Goal: Information Seeking & Learning: Learn about a topic

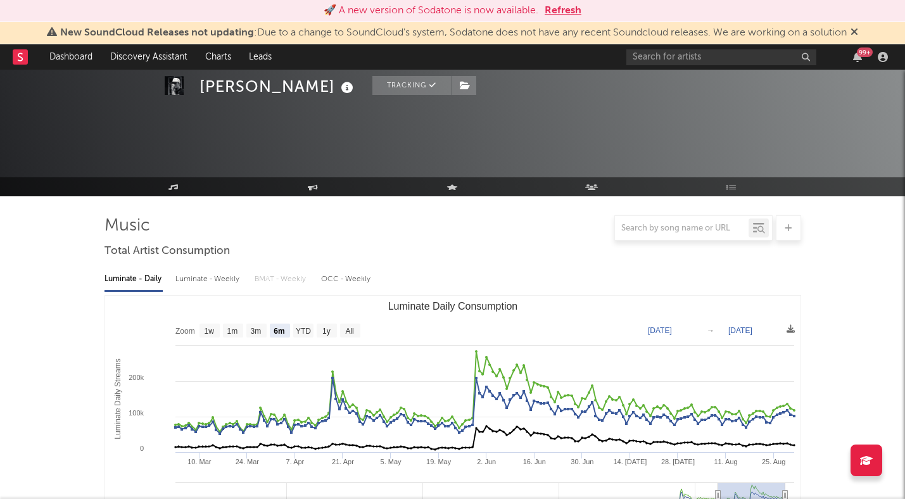
select select "6m"
select select "1w"
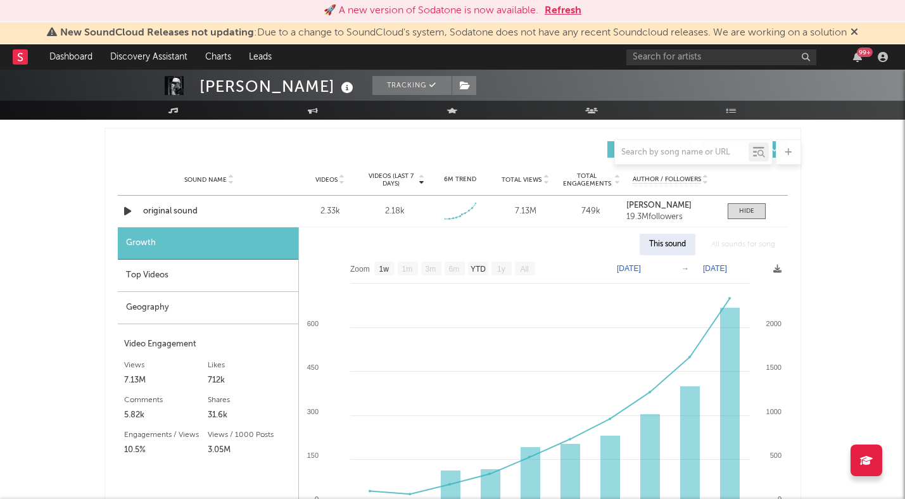
scroll to position [882, 0]
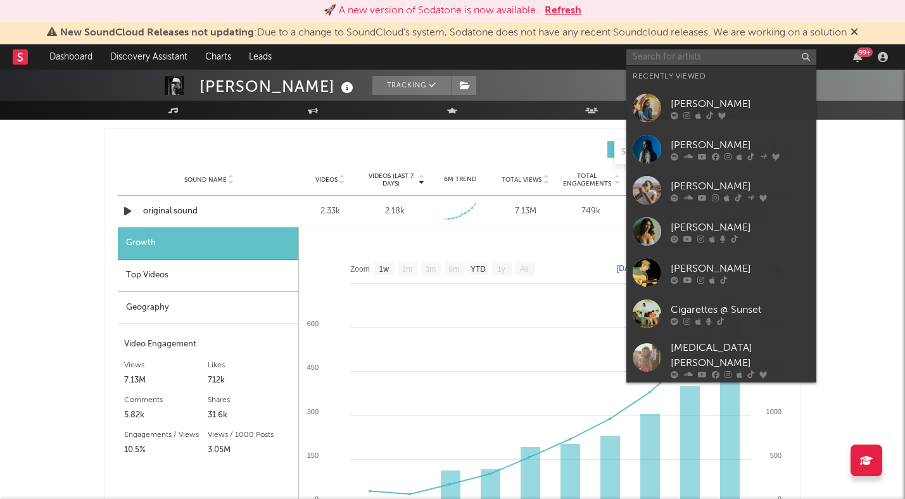
click at [682, 59] on input "text" at bounding box center [721, 57] width 190 height 16
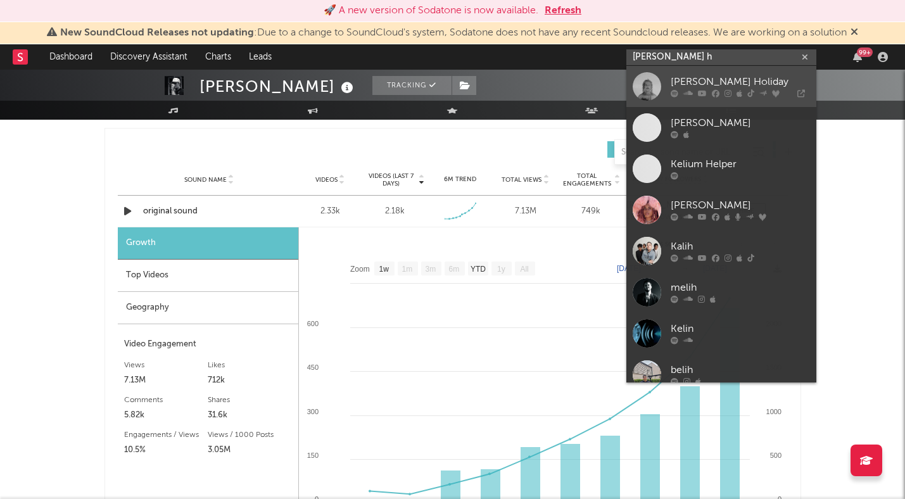
type input "keli h"
click at [710, 79] on div "[PERSON_NAME] Holiday" at bounding box center [740, 82] width 139 height 15
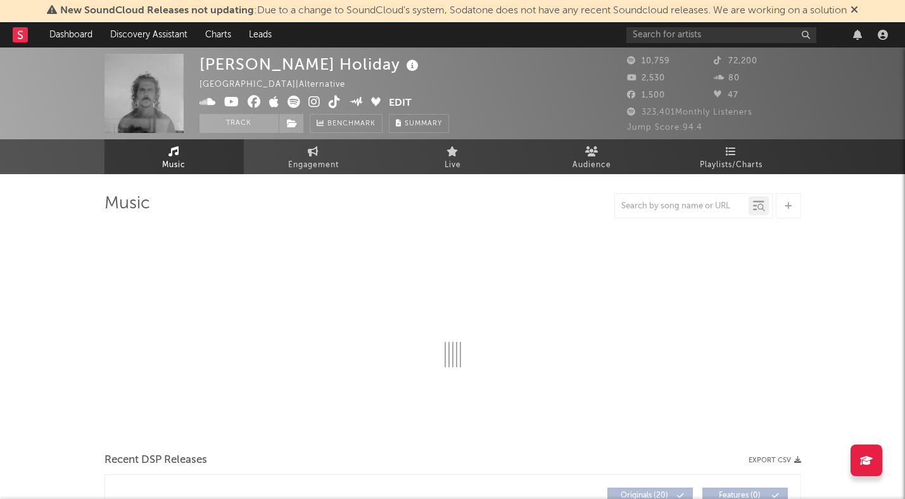
select select "6m"
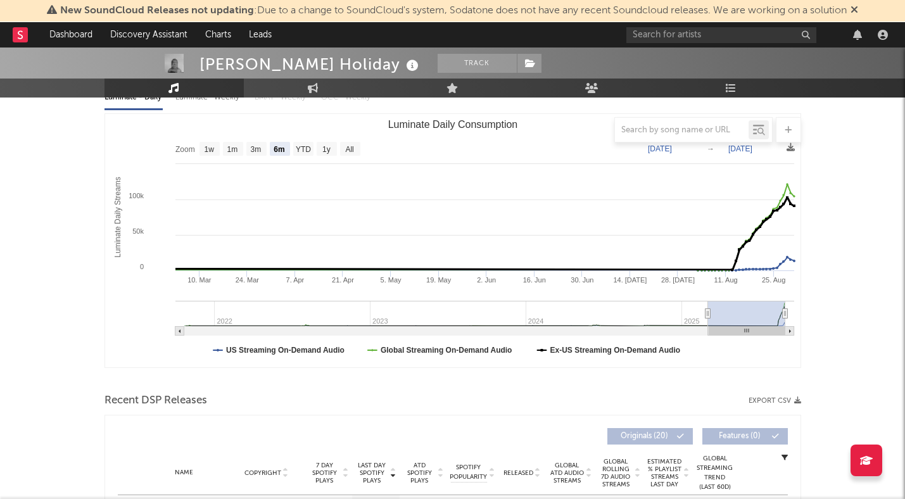
scroll to position [158, 0]
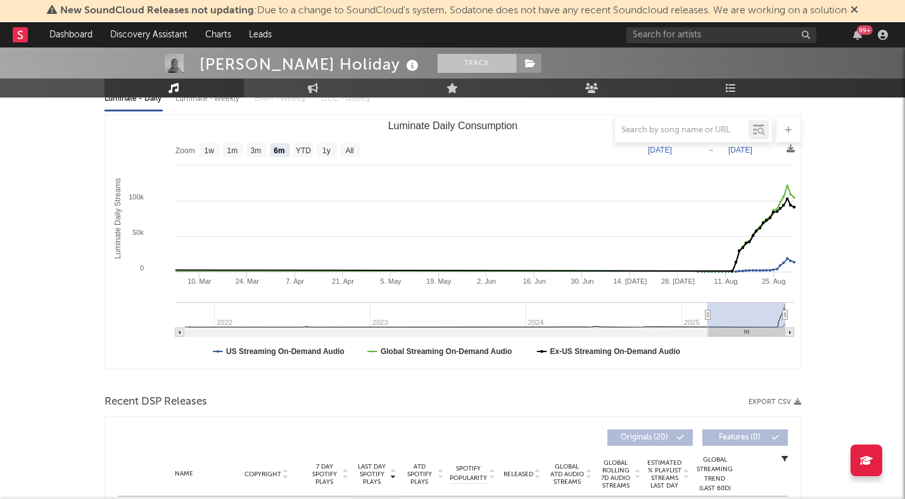
click at [438, 66] on button "Track" at bounding box center [477, 63] width 79 height 19
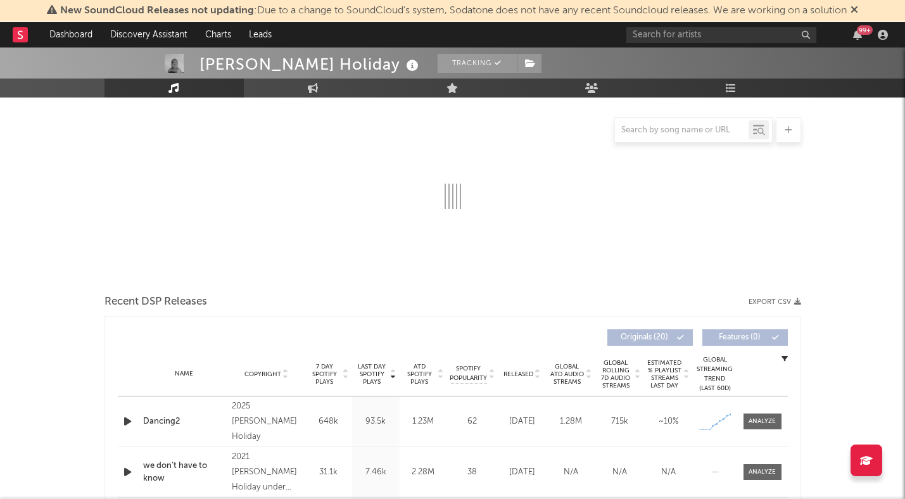
select select "6m"
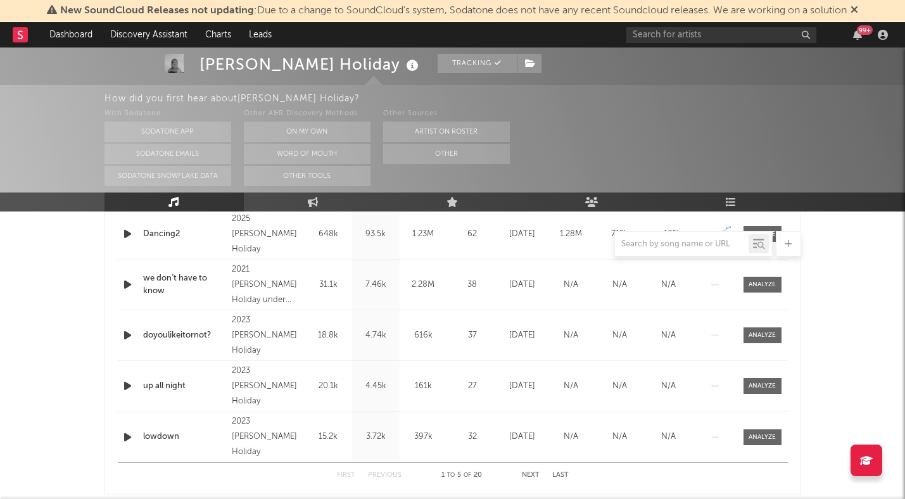
scroll to position [568, 0]
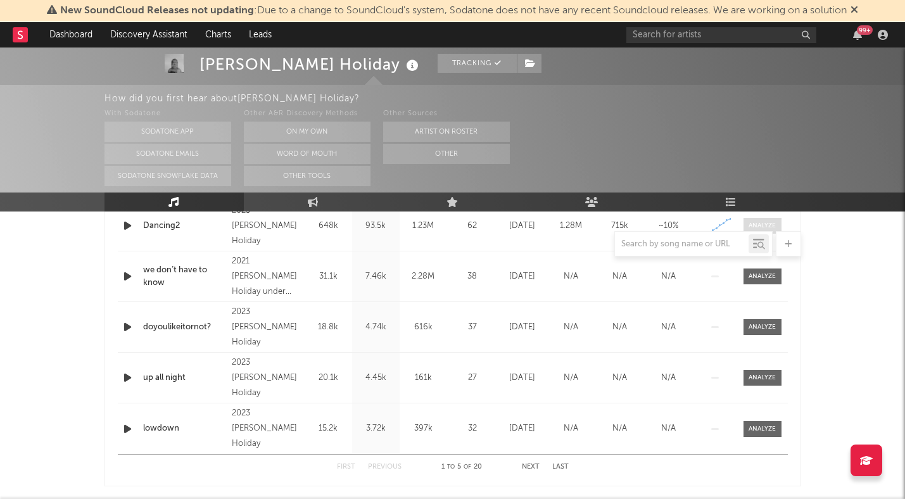
click at [750, 223] on div at bounding box center [762, 225] width 27 height 9
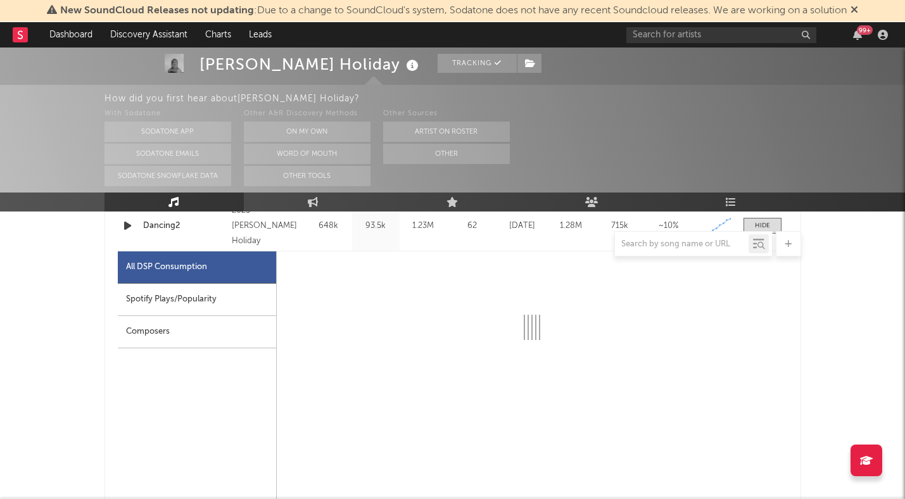
select select "1w"
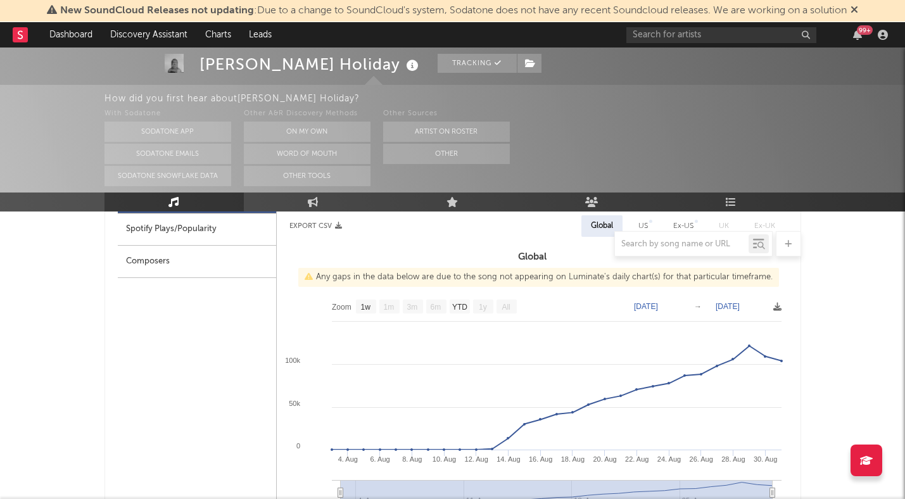
scroll to position [636, 0]
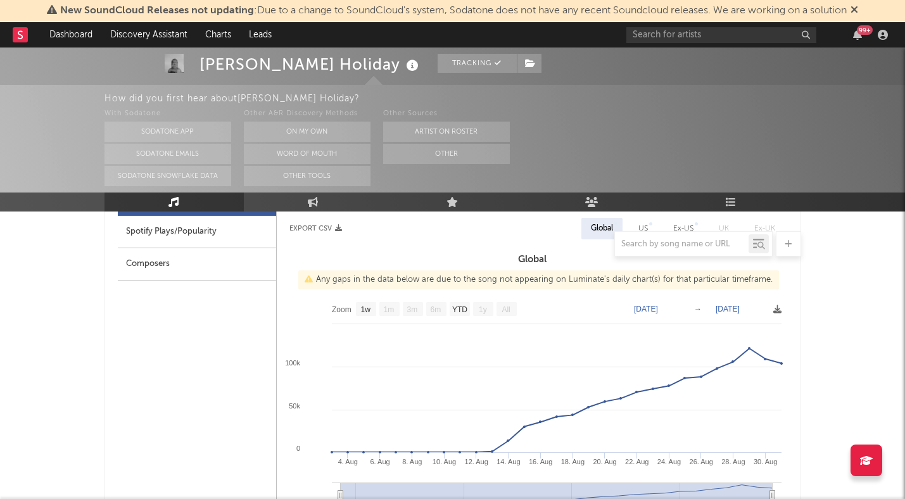
click at [234, 241] on div at bounding box center [452, 243] width 697 height 25
click at [194, 227] on div "Spotify Plays/Popularity" at bounding box center [197, 232] width 158 height 32
select select "1w"
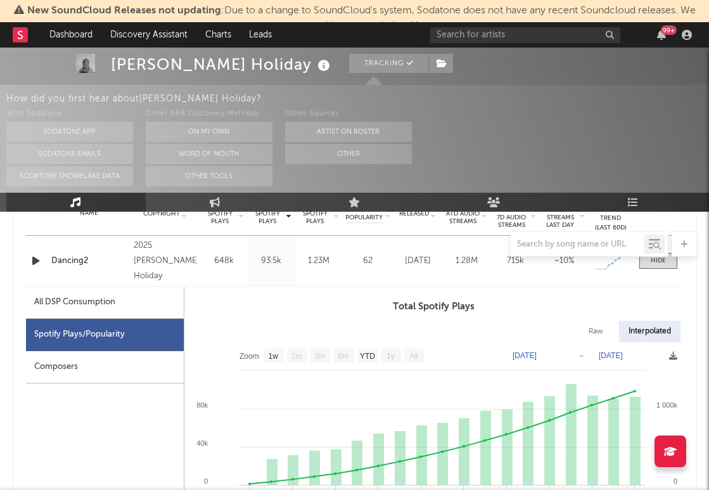
scroll to position [531, 0]
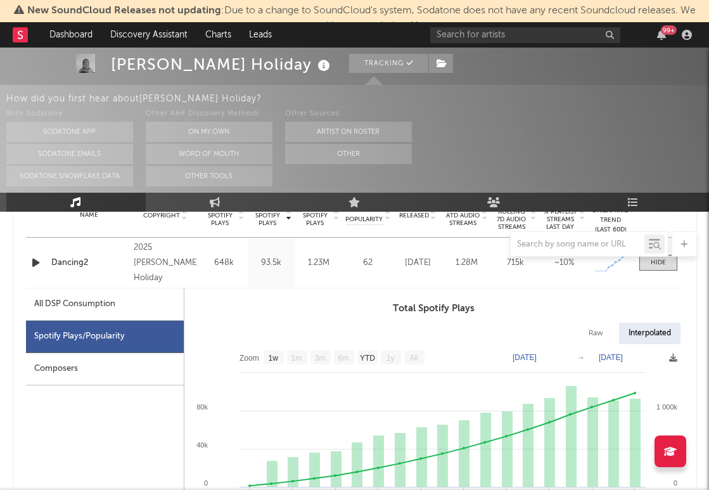
click at [93, 303] on div "All DSP Consumption" at bounding box center [74, 303] width 81 height 15
select select "1w"
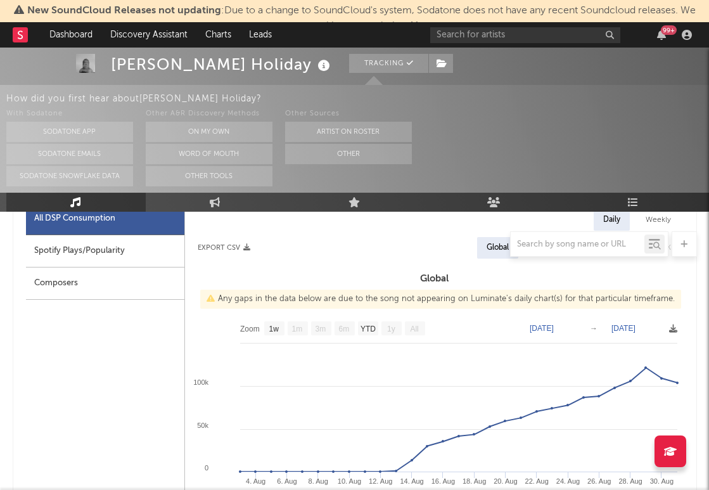
scroll to position [628, 0]
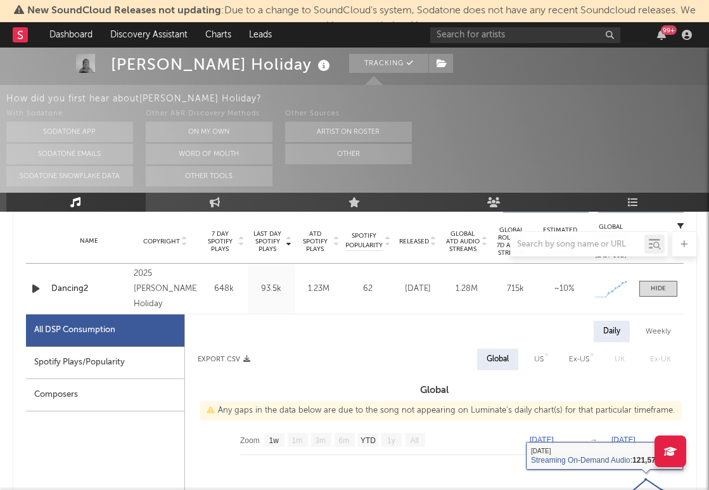
click at [539, 358] on div "US" at bounding box center [538, 358] width 9 height 15
select select "1w"
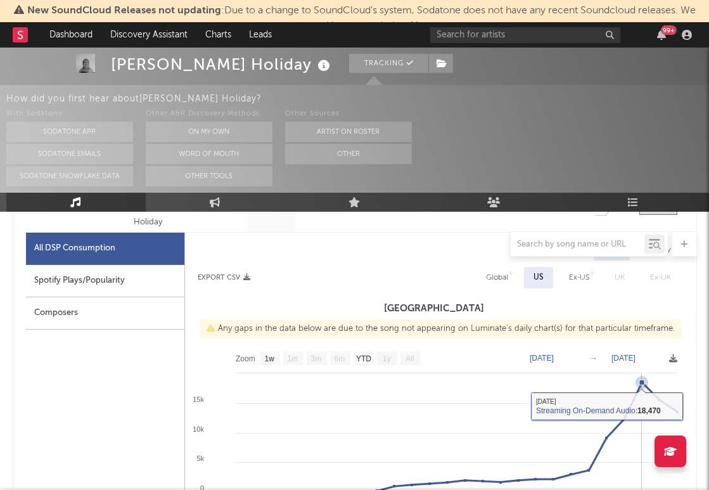
scroll to position [594, 0]
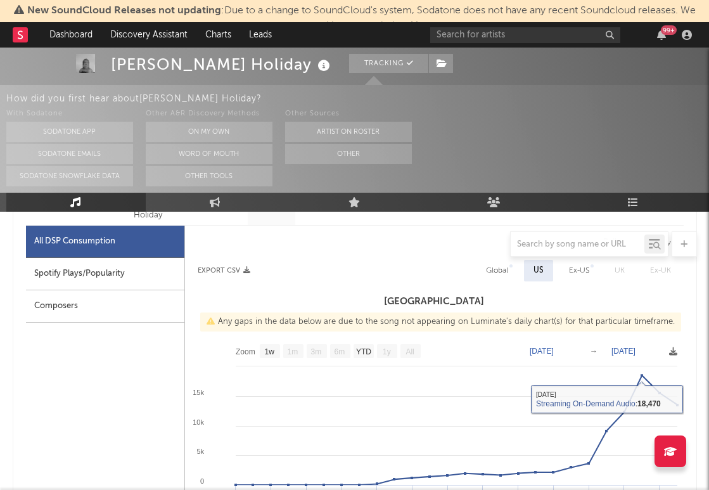
click at [583, 270] on div "Ex-US" at bounding box center [579, 270] width 20 height 15
select select "1w"
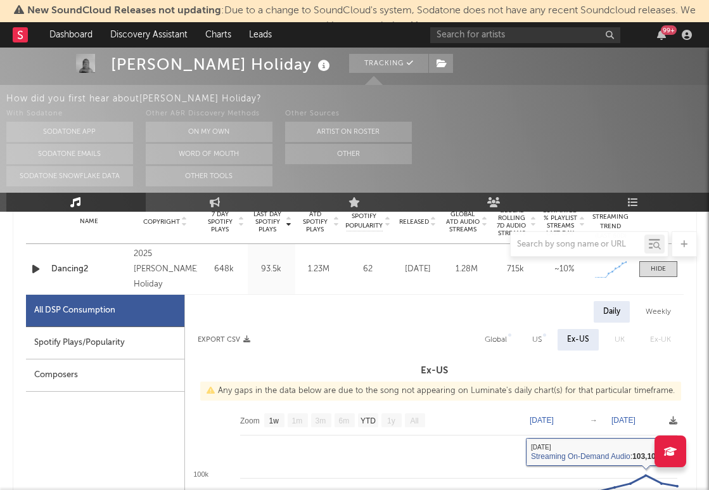
scroll to position [514, 0]
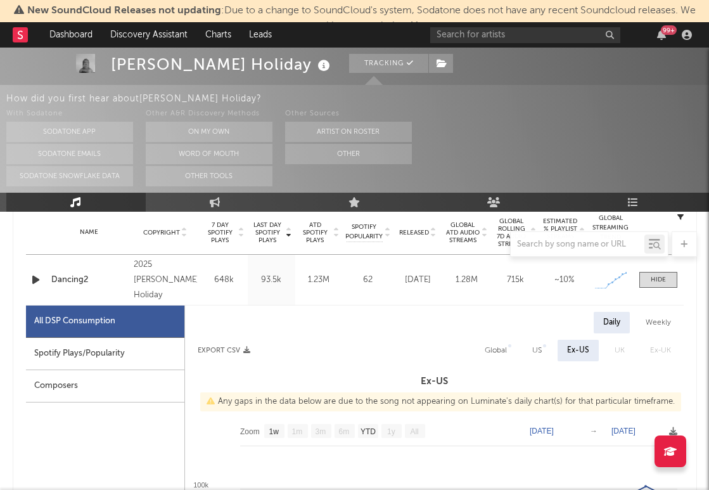
click at [503, 348] on div "Global" at bounding box center [495, 350] width 22 height 15
select select "1w"
